Goal: Information Seeking & Learning: Learn about a topic

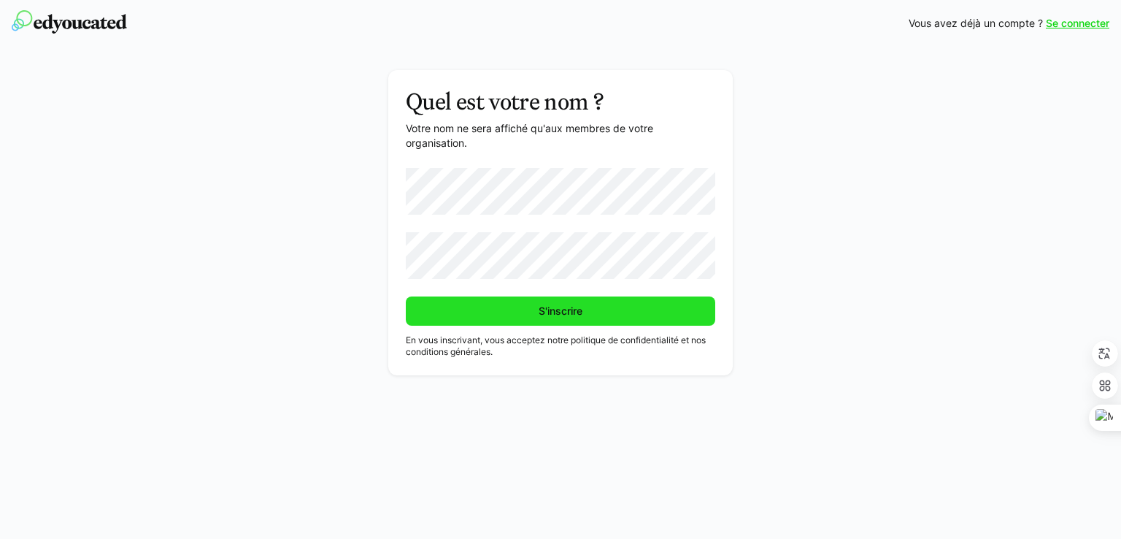
click at [566, 310] on font "S'inscrire" at bounding box center [561, 310] width 44 height 12
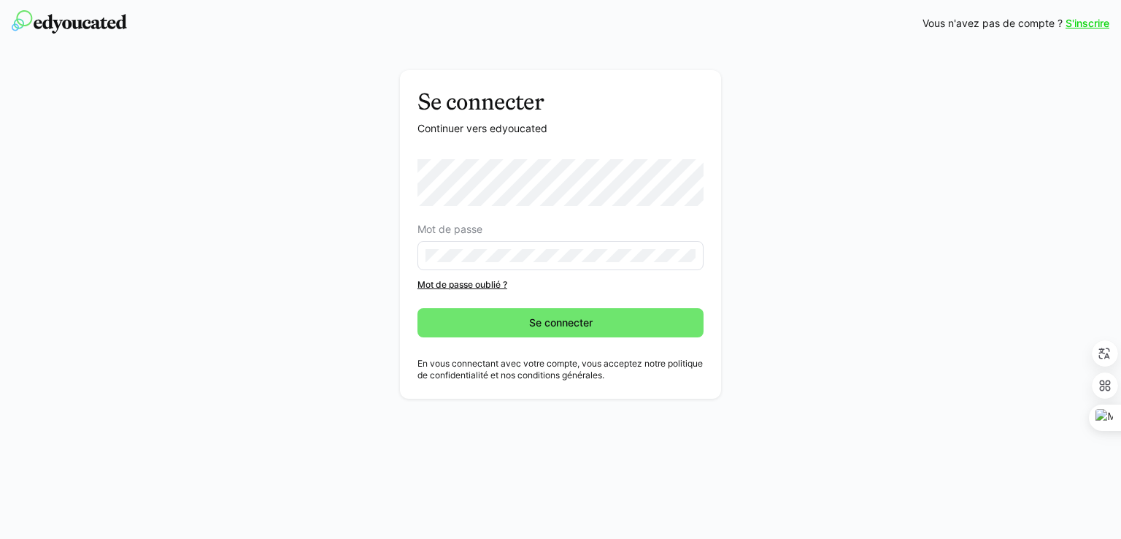
click at [448, 264] on eds-input at bounding box center [561, 255] width 286 height 29
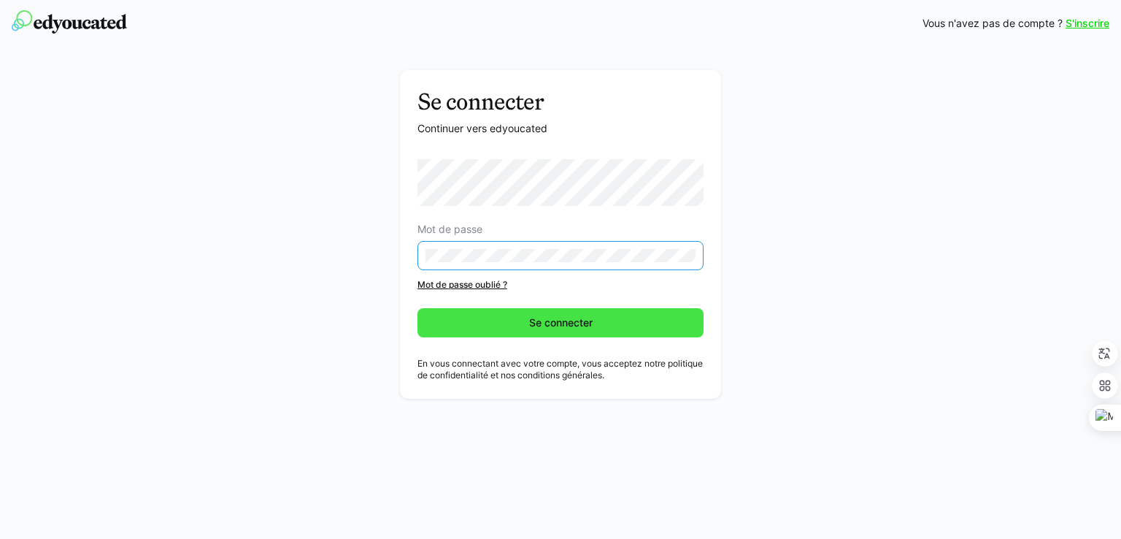
click at [453, 319] on span "Se connecter" at bounding box center [561, 322] width 286 height 29
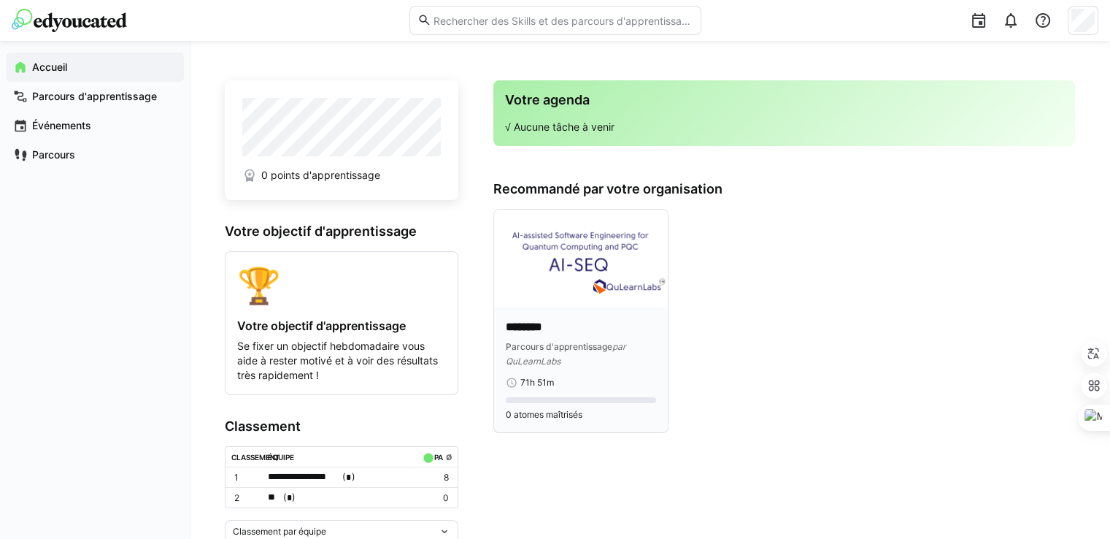
click at [561, 398] on eds-progress at bounding box center [581, 400] width 150 height 6
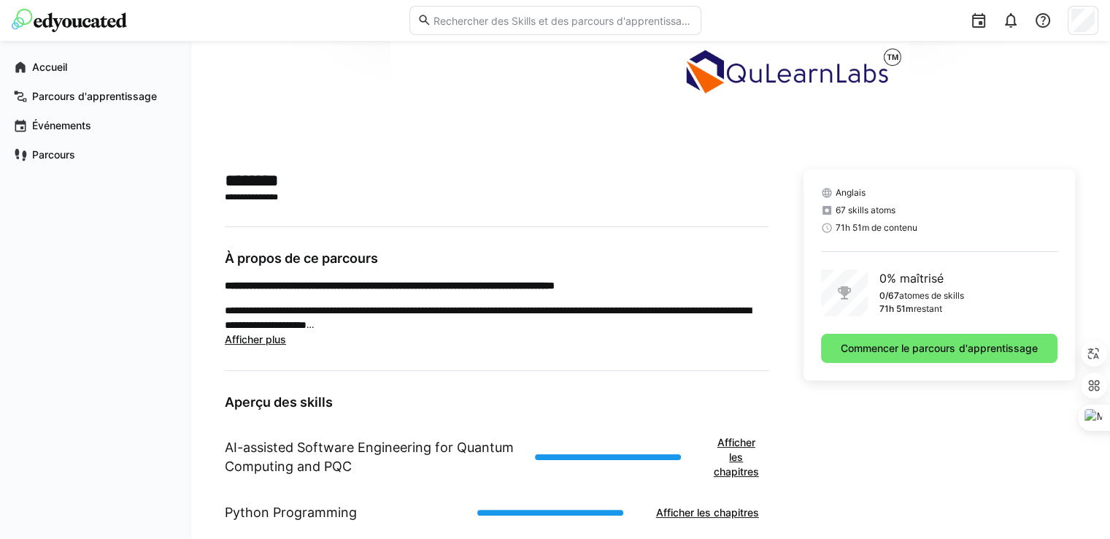
scroll to position [256, 0]
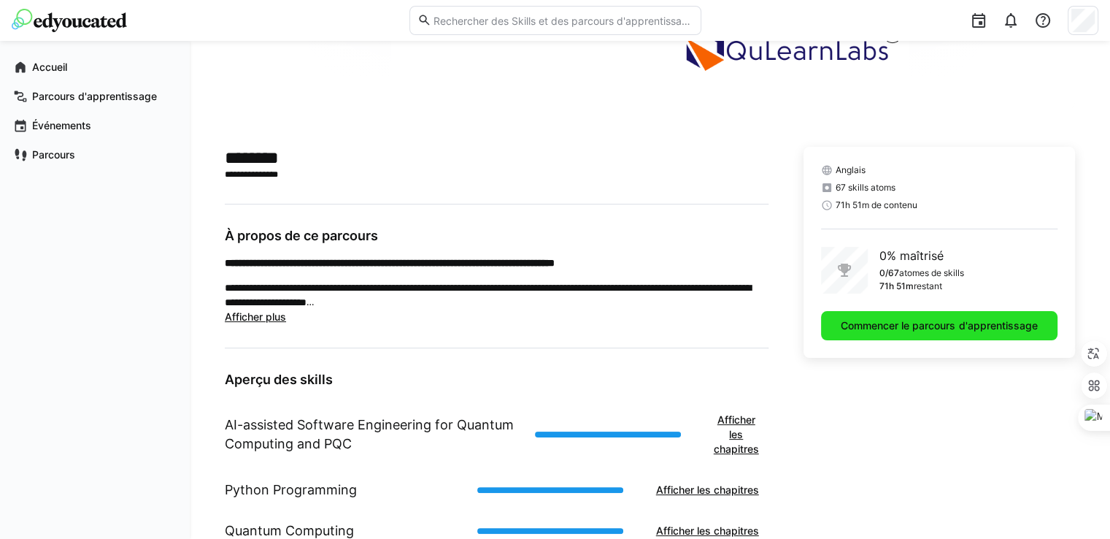
click at [896, 328] on span "Commencer le parcours d'apprentissage" at bounding box center [939, 325] width 201 height 15
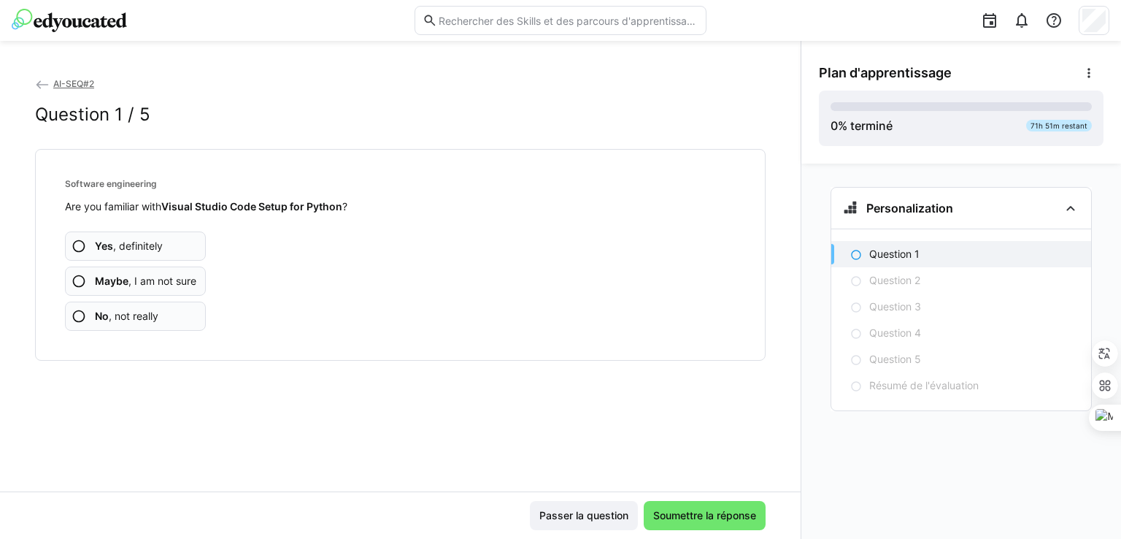
click at [136, 281] on span "Maybe , I am not sure" at bounding box center [145, 281] width 101 height 15
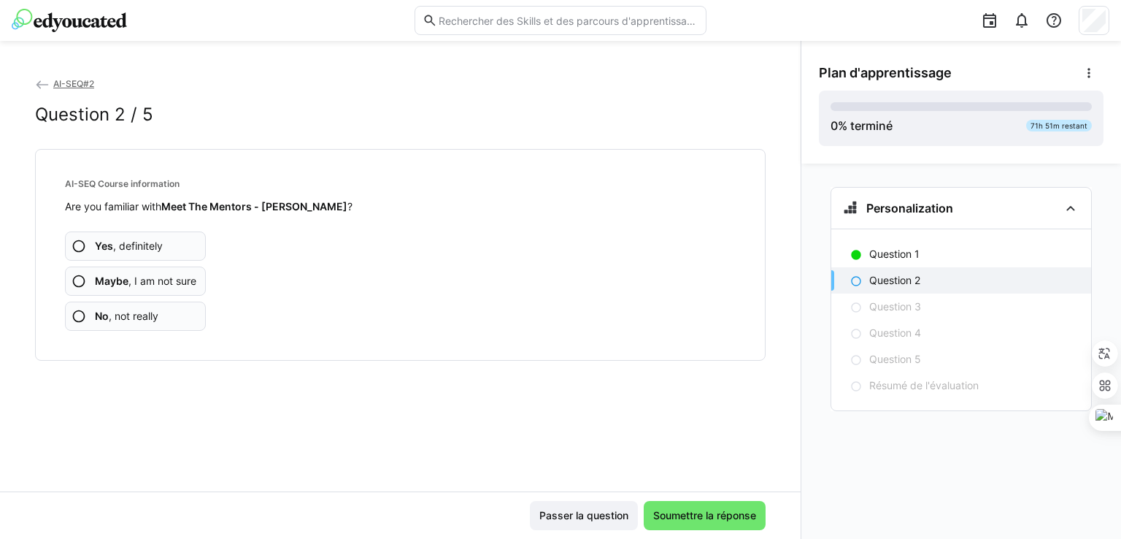
click at [128, 276] on span "Maybe , I am not sure" at bounding box center [145, 281] width 101 height 15
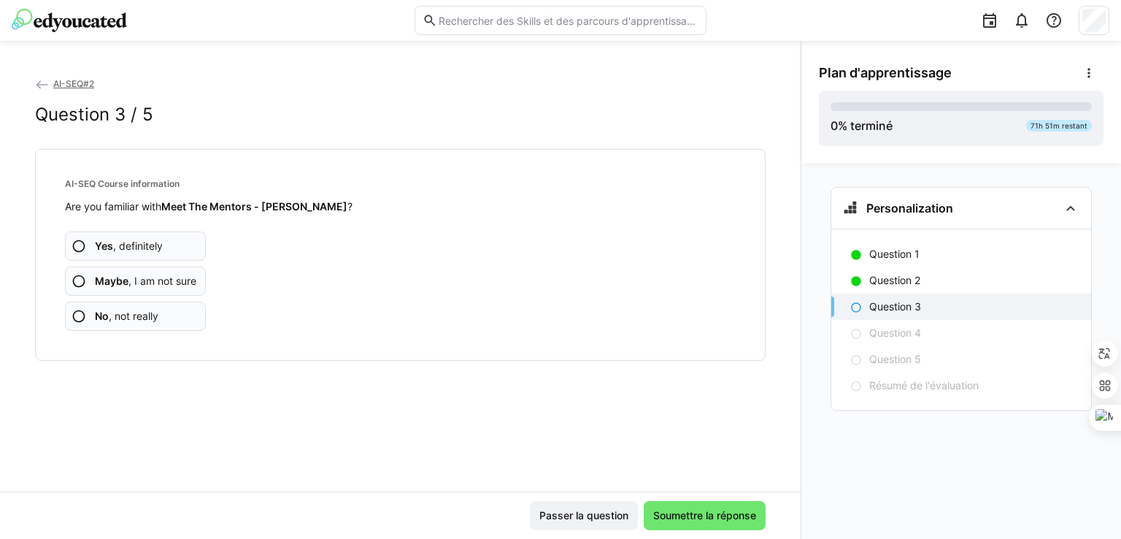
click at [155, 279] on span "Maybe , I am not sure" at bounding box center [145, 281] width 101 height 15
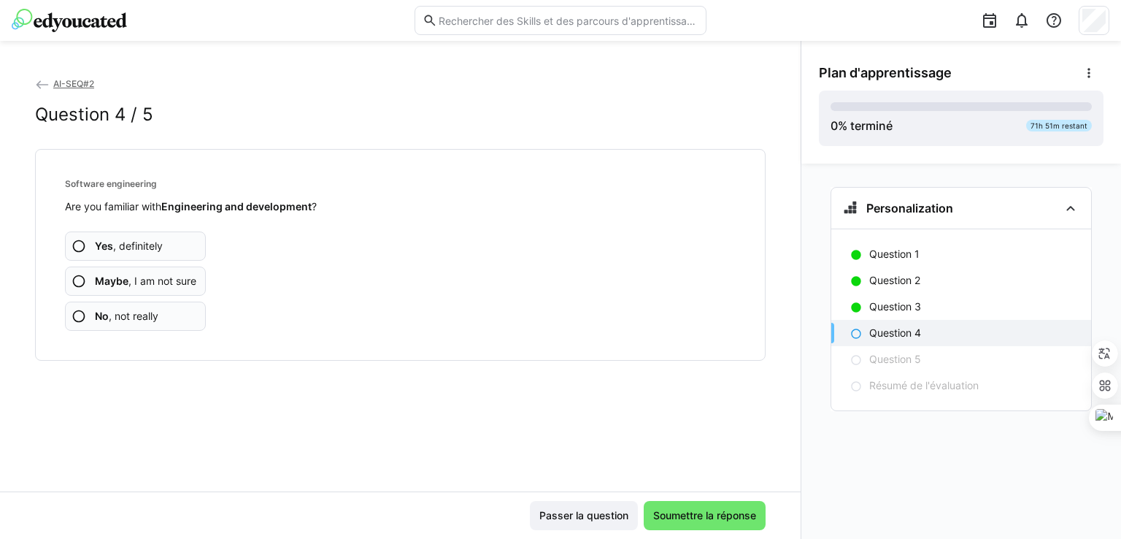
click at [163, 280] on span "Maybe , I am not sure" at bounding box center [145, 281] width 101 height 15
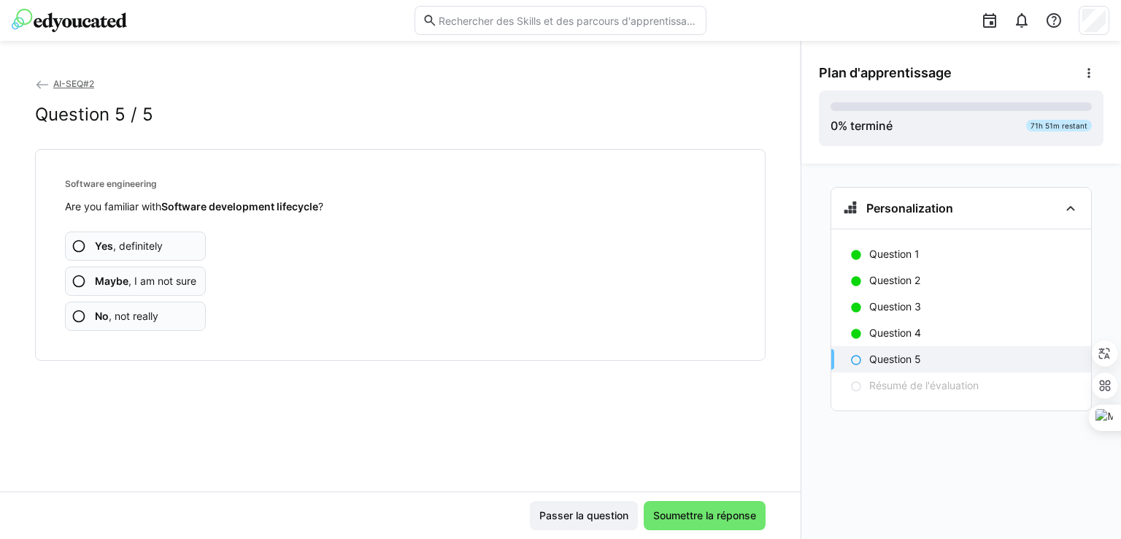
click at [145, 245] on span "Yes , definitely" at bounding box center [129, 246] width 68 height 15
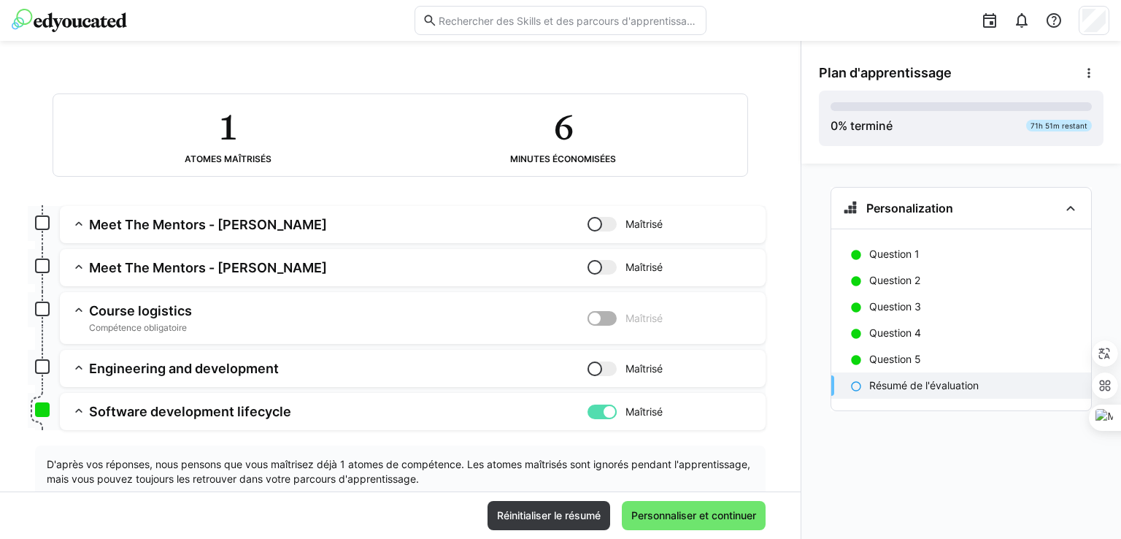
scroll to position [114, 0]
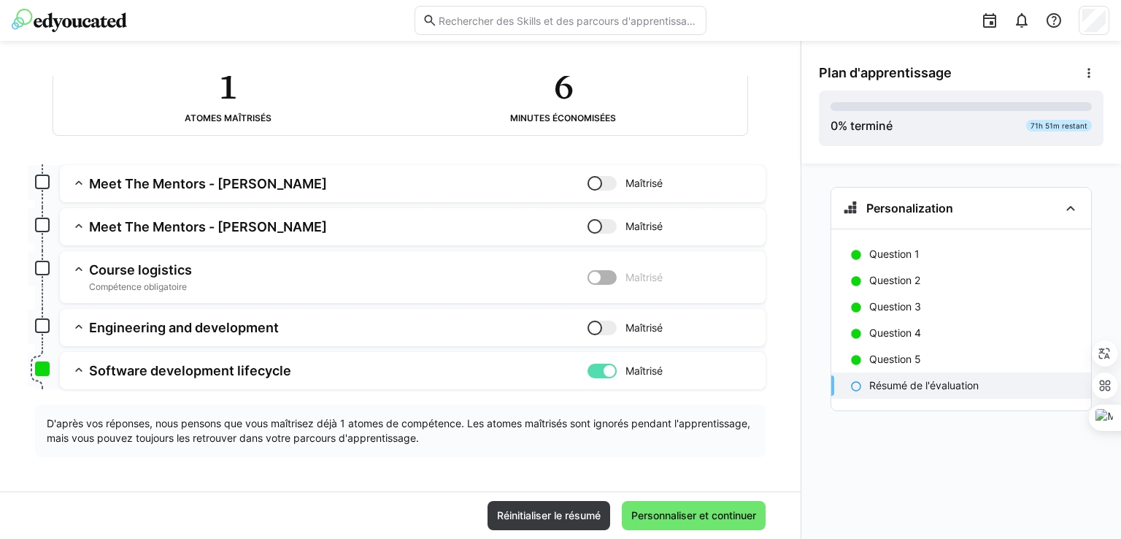
click at [590, 326] on div at bounding box center [595, 327] width 15 height 15
click at [608, 326] on div at bounding box center [609, 327] width 15 height 15
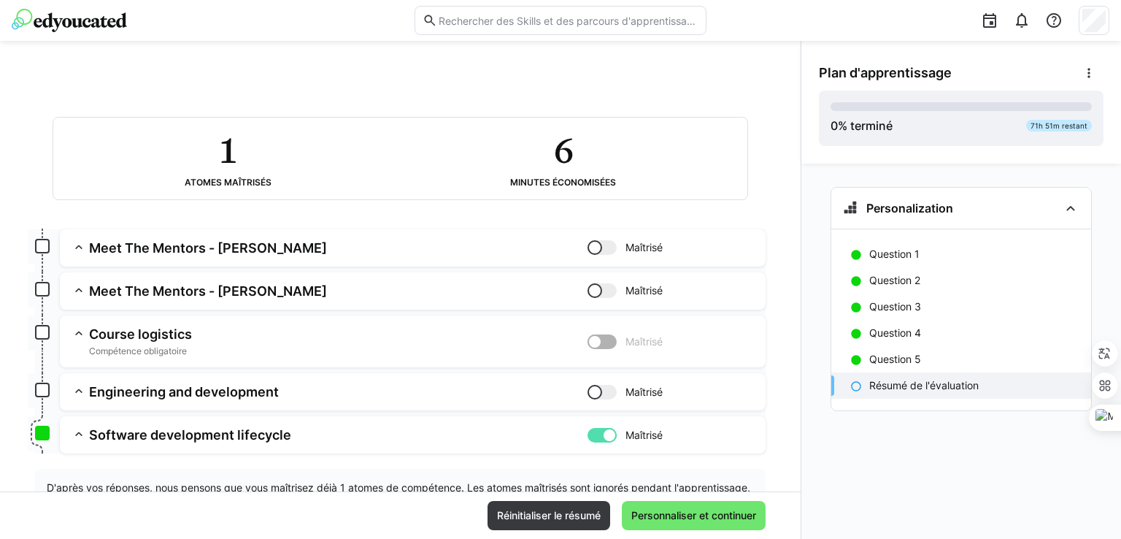
scroll to position [73, 0]
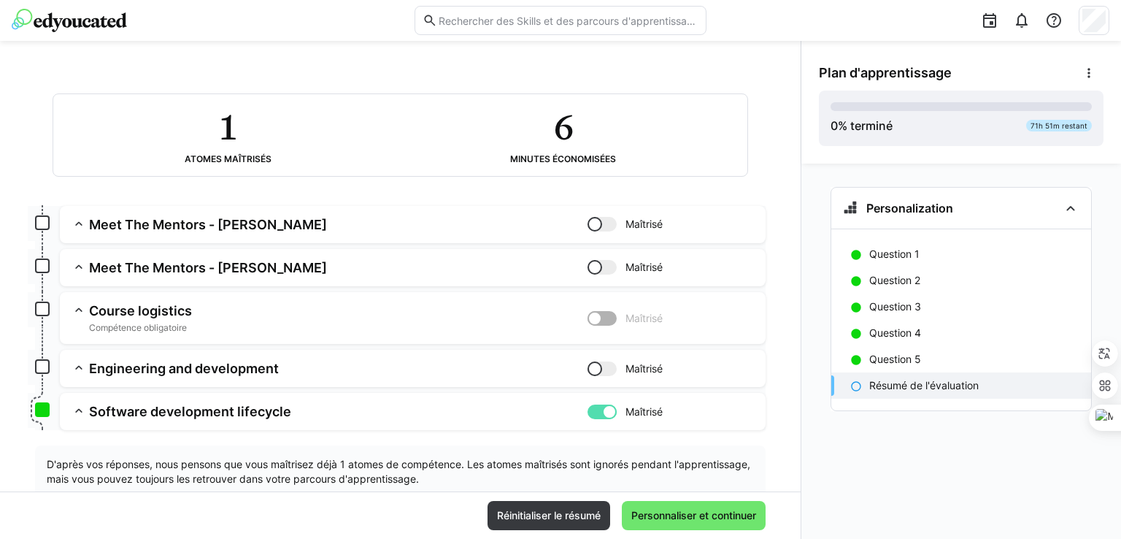
click at [588, 364] on div at bounding box center [595, 368] width 15 height 15
click at [593, 318] on div at bounding box center [595, 318] width 15 height 15
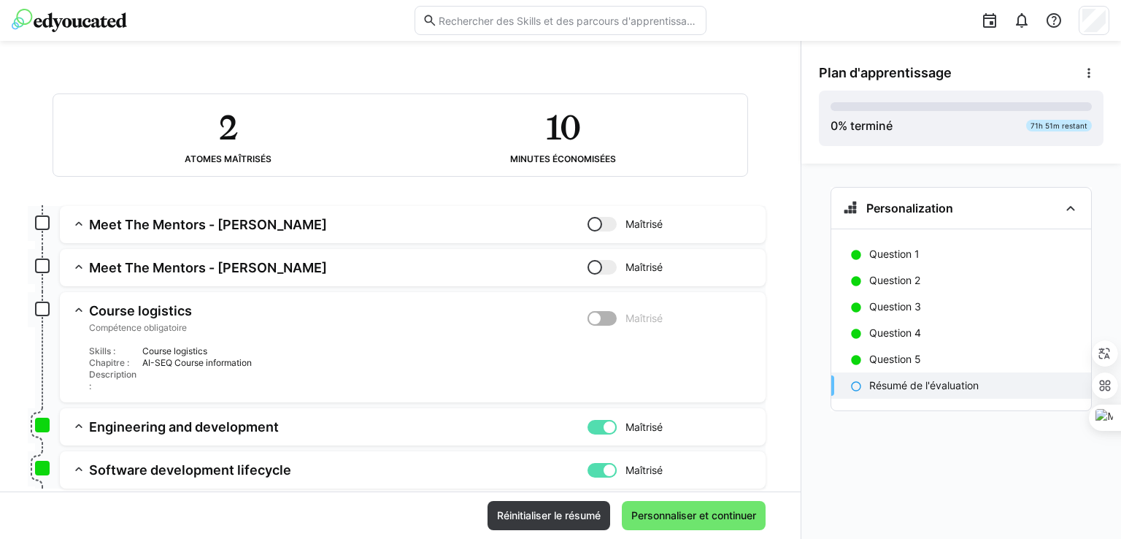
click at [596, 320] on div at bounding box center [595, 318] width 15 height 15
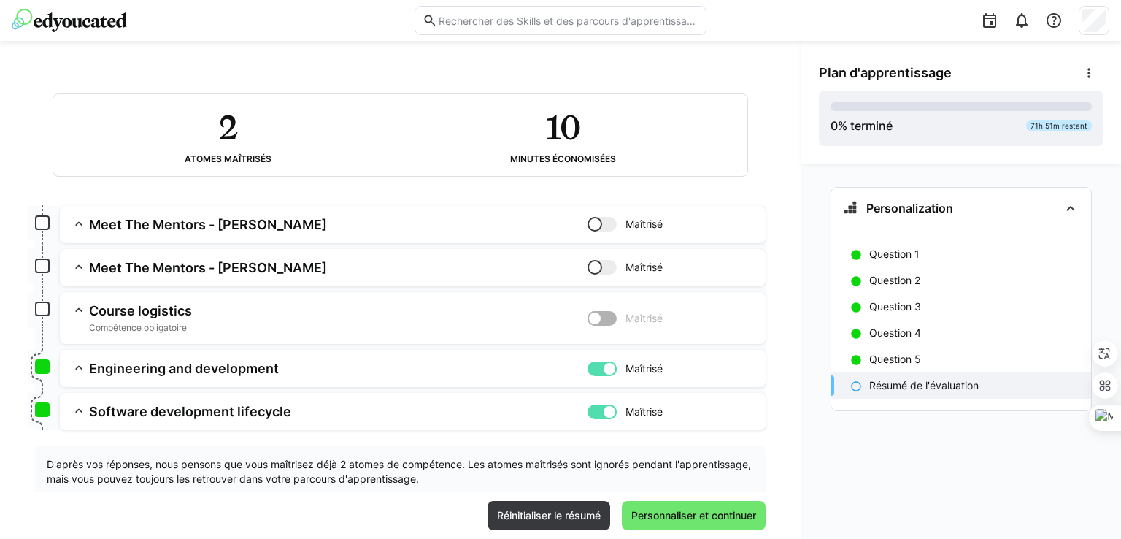
click at [596, 316] on div at bounding box center [595, 318] width 15 height 15
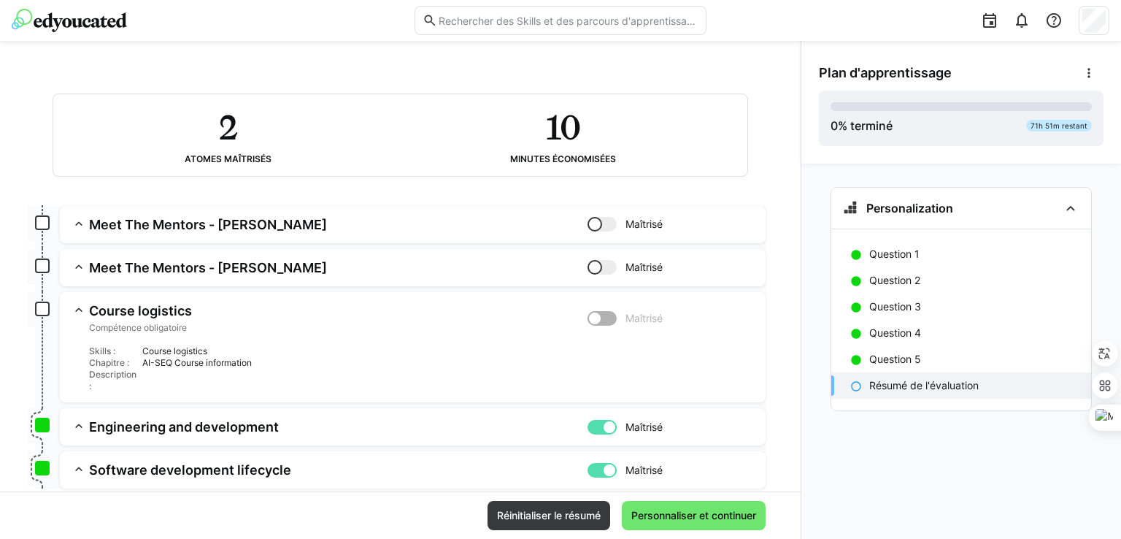
click at [590, 264] on div at bounding box center [595, 267] width 15 height 15
click at [588, 216] on app-assessment-toggle "Maîtrisé" at bounding box center [671, 224] width 166 height 17
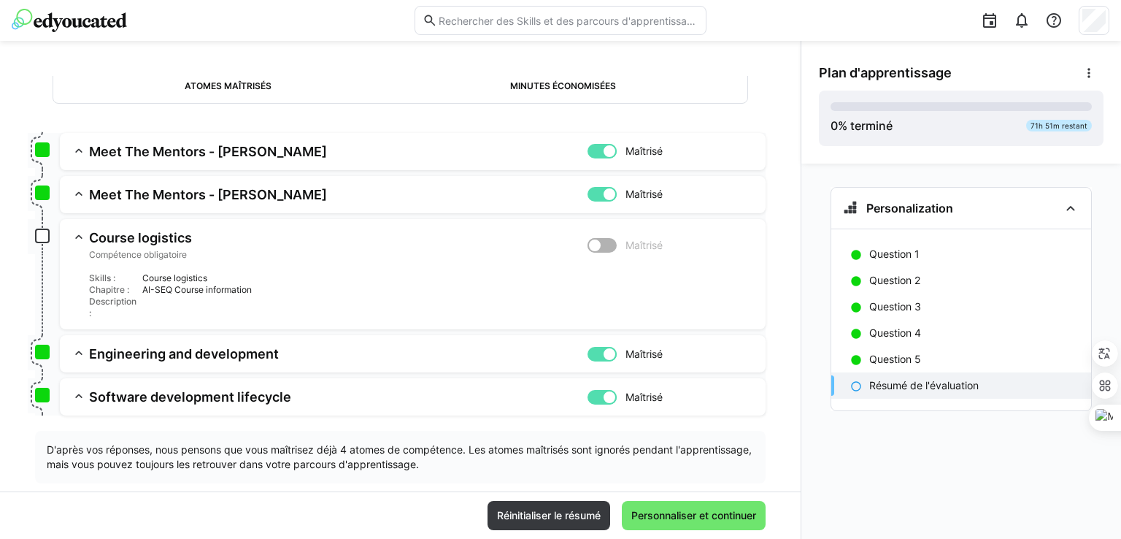
click at [204, 281] on div "Course logistics" at bounding box center [448, 278] width 612 height 12
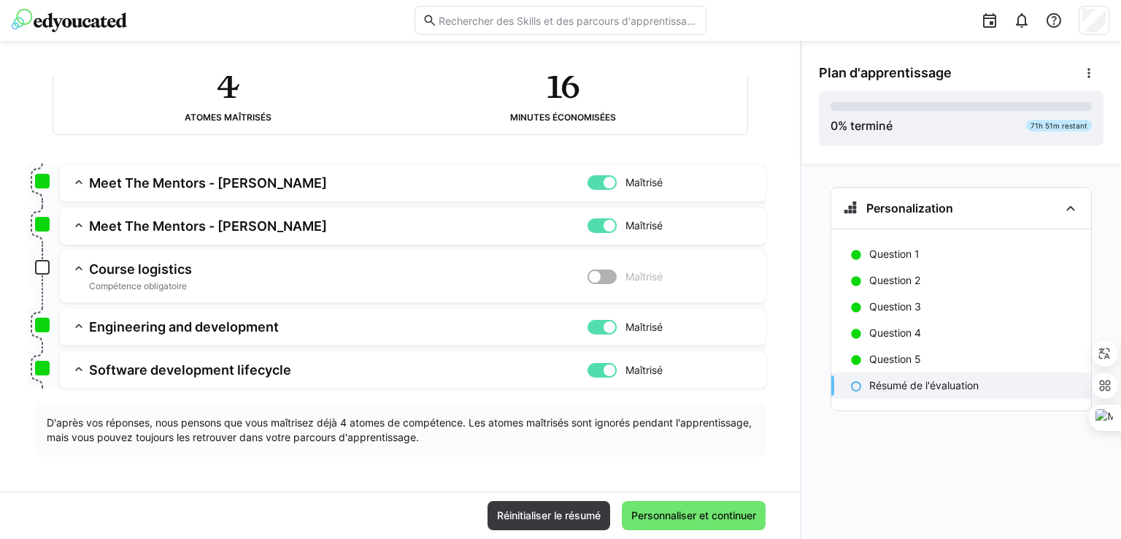
scroll to position [114, 0]
click at [37, 268] on app-box at bounding box center [42, 268] width 15 height 15
click at [710, 510] on span "Personnaliser et continuer" at bounding box center [693, 515] width 129 height 15
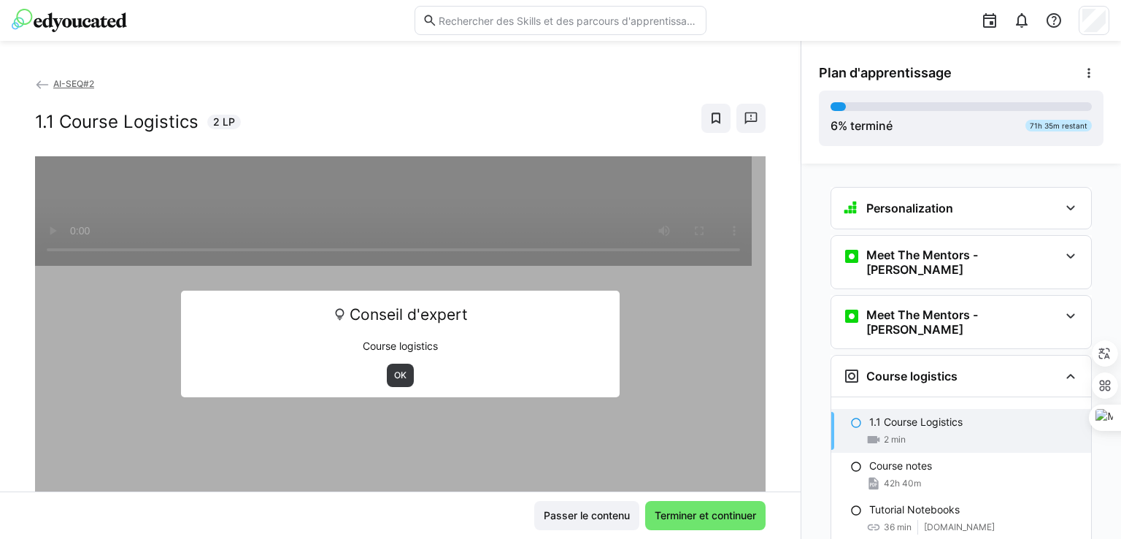
scroll to position [166, 0]
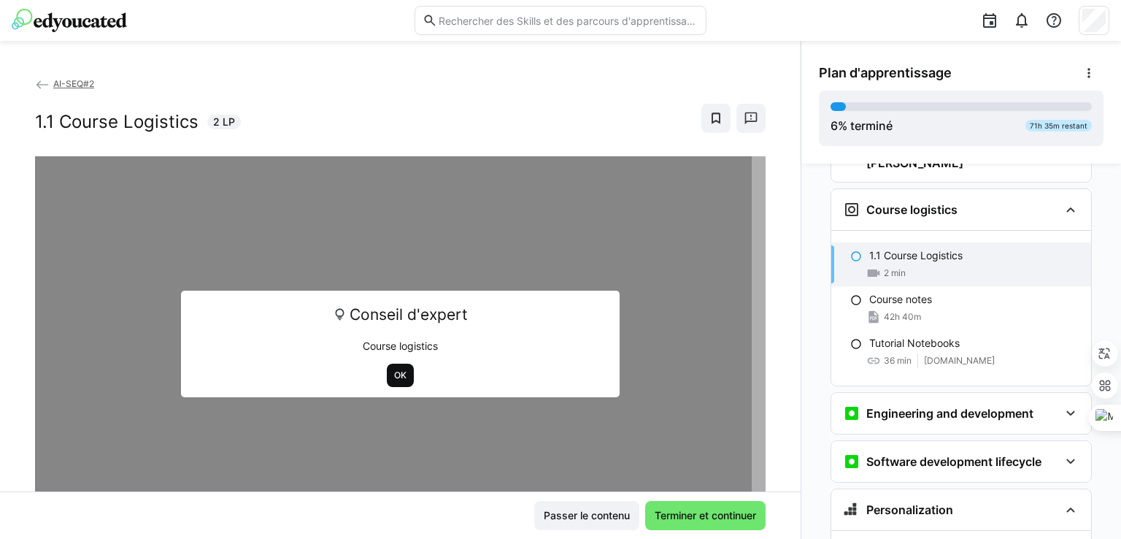
click at [393, 378] on span "OK" at bounding box center [400, 375] width 15 height 12
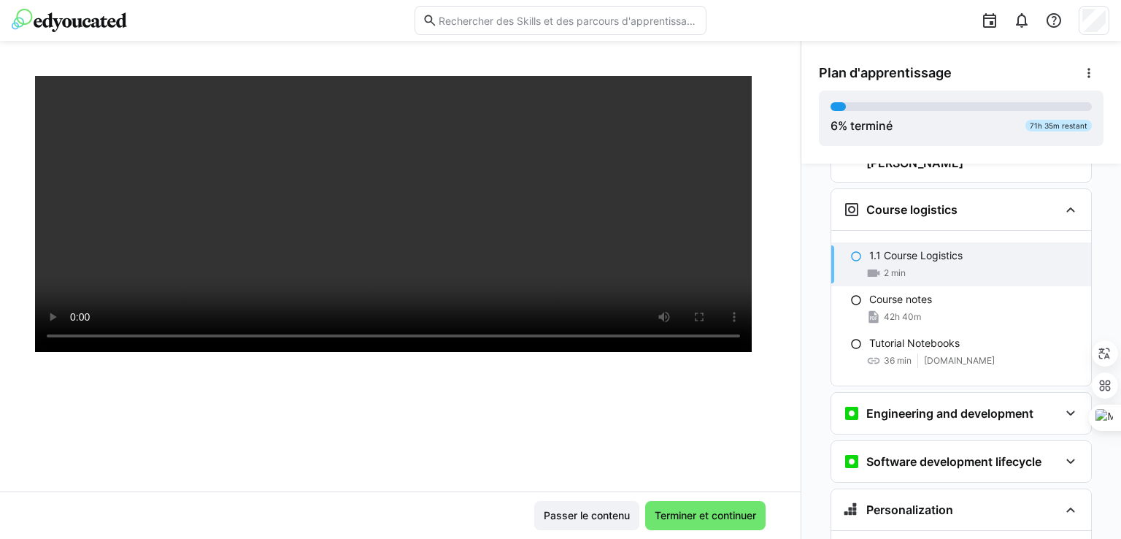
scroll to position [249, 0]
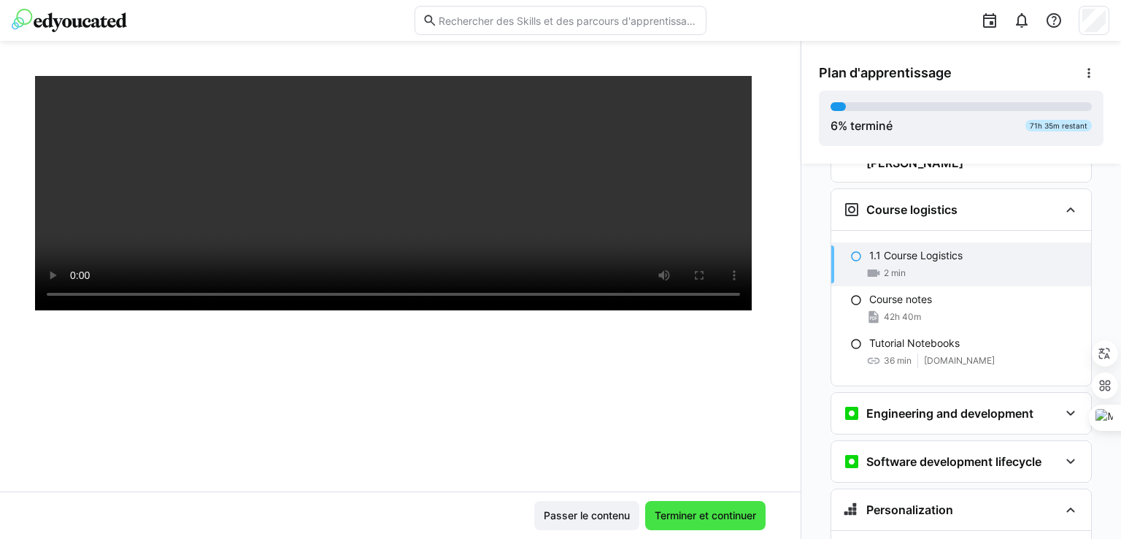
click at [694, 515] on span "Terminer et continuer" at bounding box center [706, 515] width 106 height 15
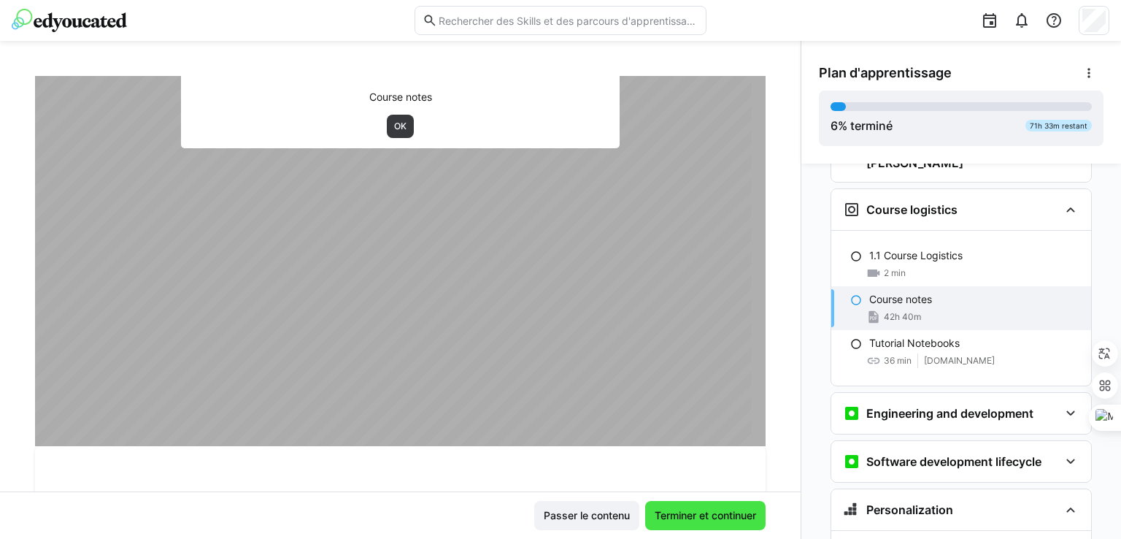
scroll to position [0, 0]
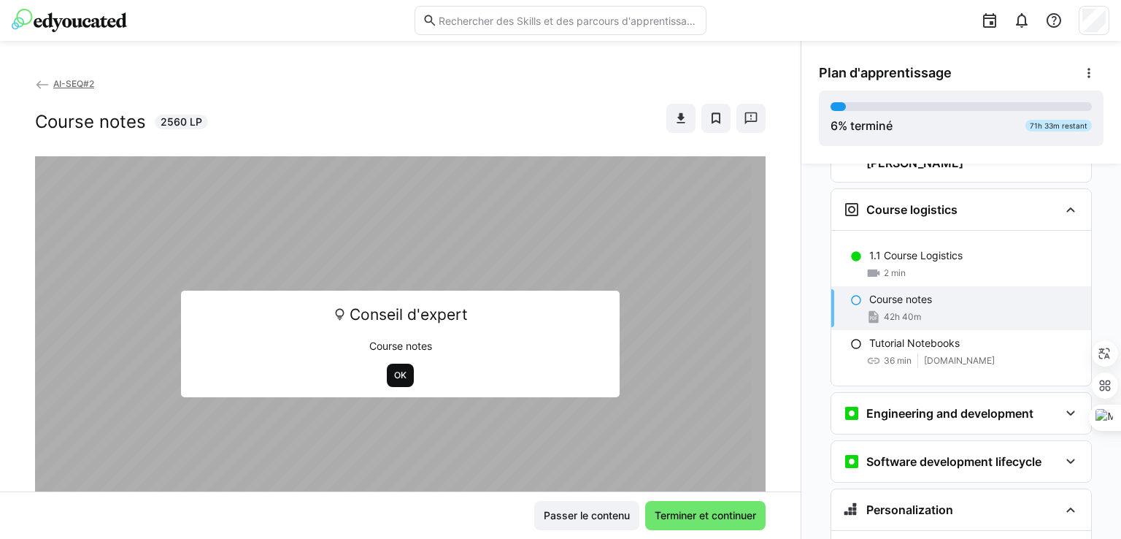
click at [399, 378] on span "OK" at bounding box center [400, 375] width 15 height 12
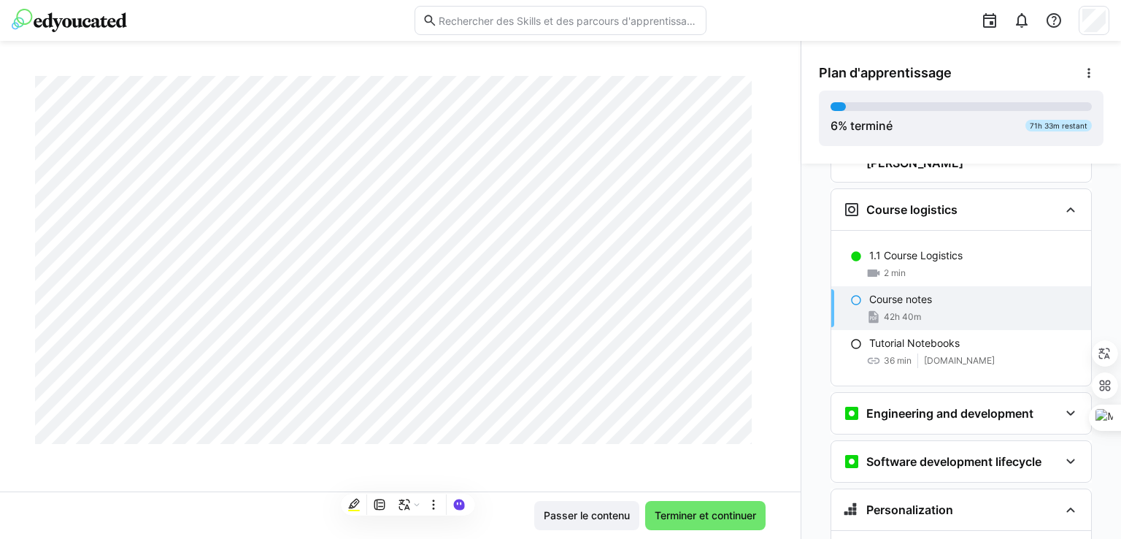
scroll to position [22950, 0]
